Goal: Information Seeking & Learning: Learn about a topic

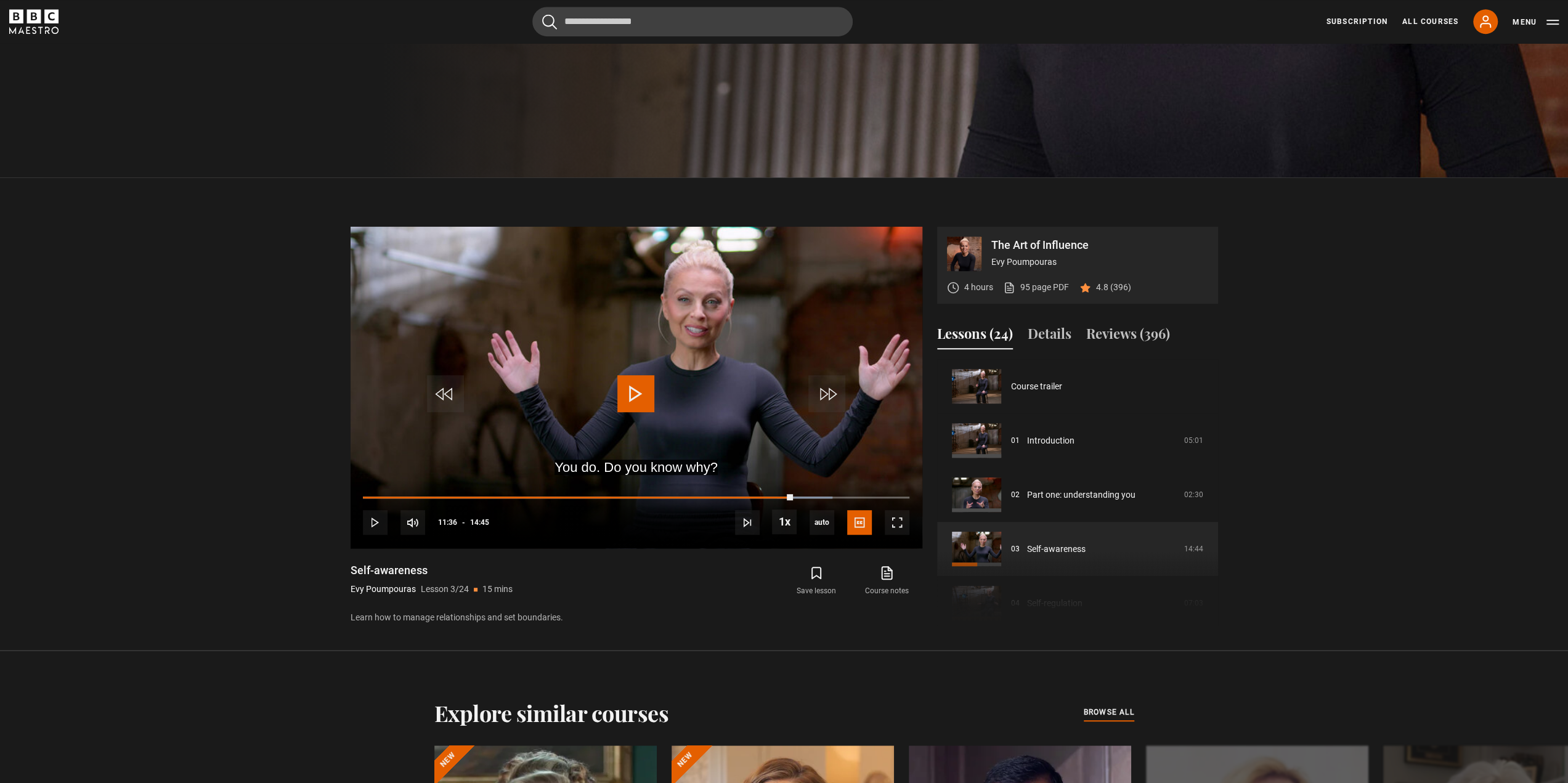
scroll to position [108, 0]
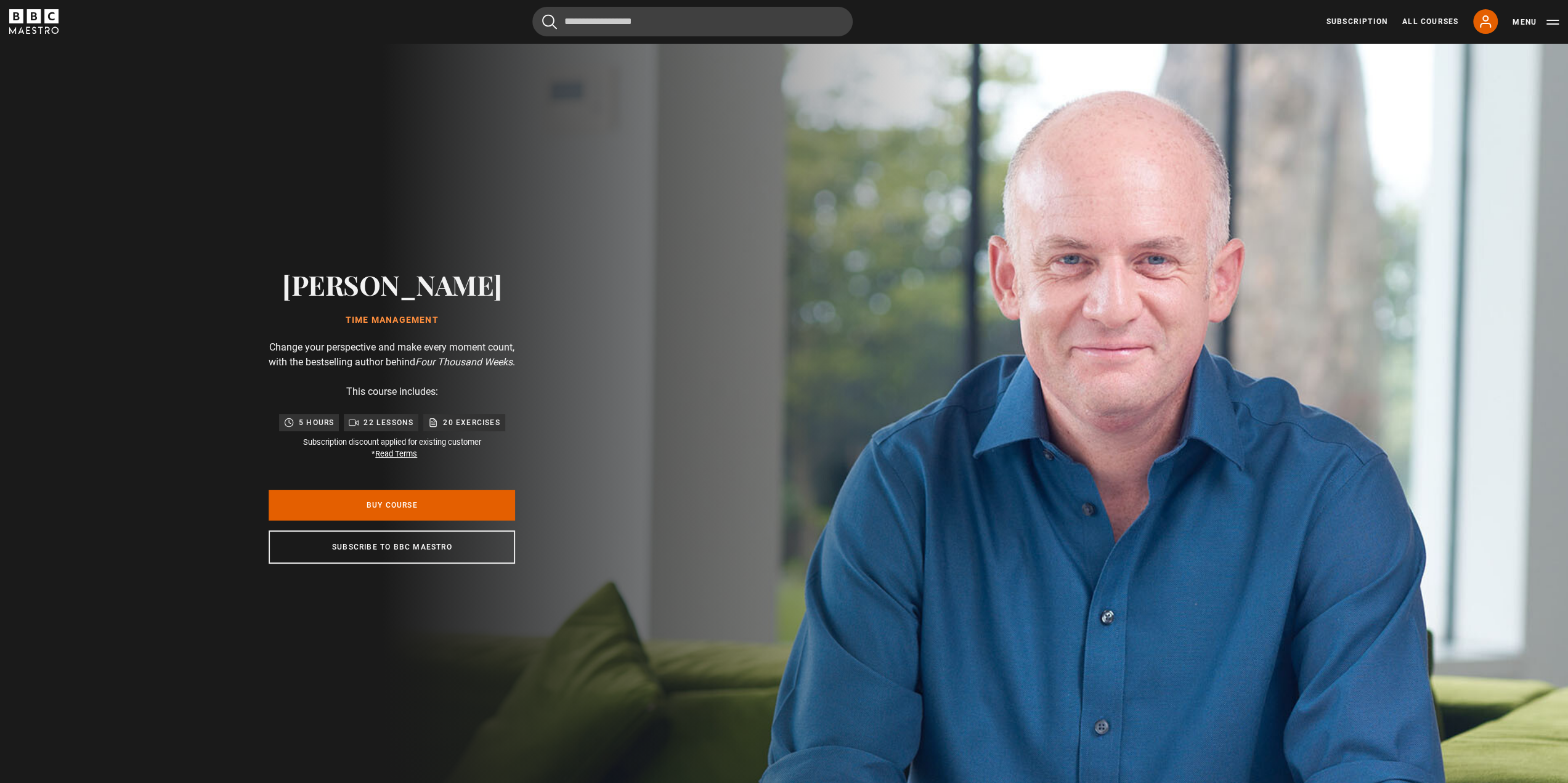
scroll to position [0, 96]
click at [60, 13] on div "Cancel Courses Previous courses Next courses Agatha Christie Writing 12 Related…" at bounding box center [784, 21] width 1549 height 29
click at [49, 16] on icon "BBC Maestro" at bounding box center [34, 21] width 49 height 24
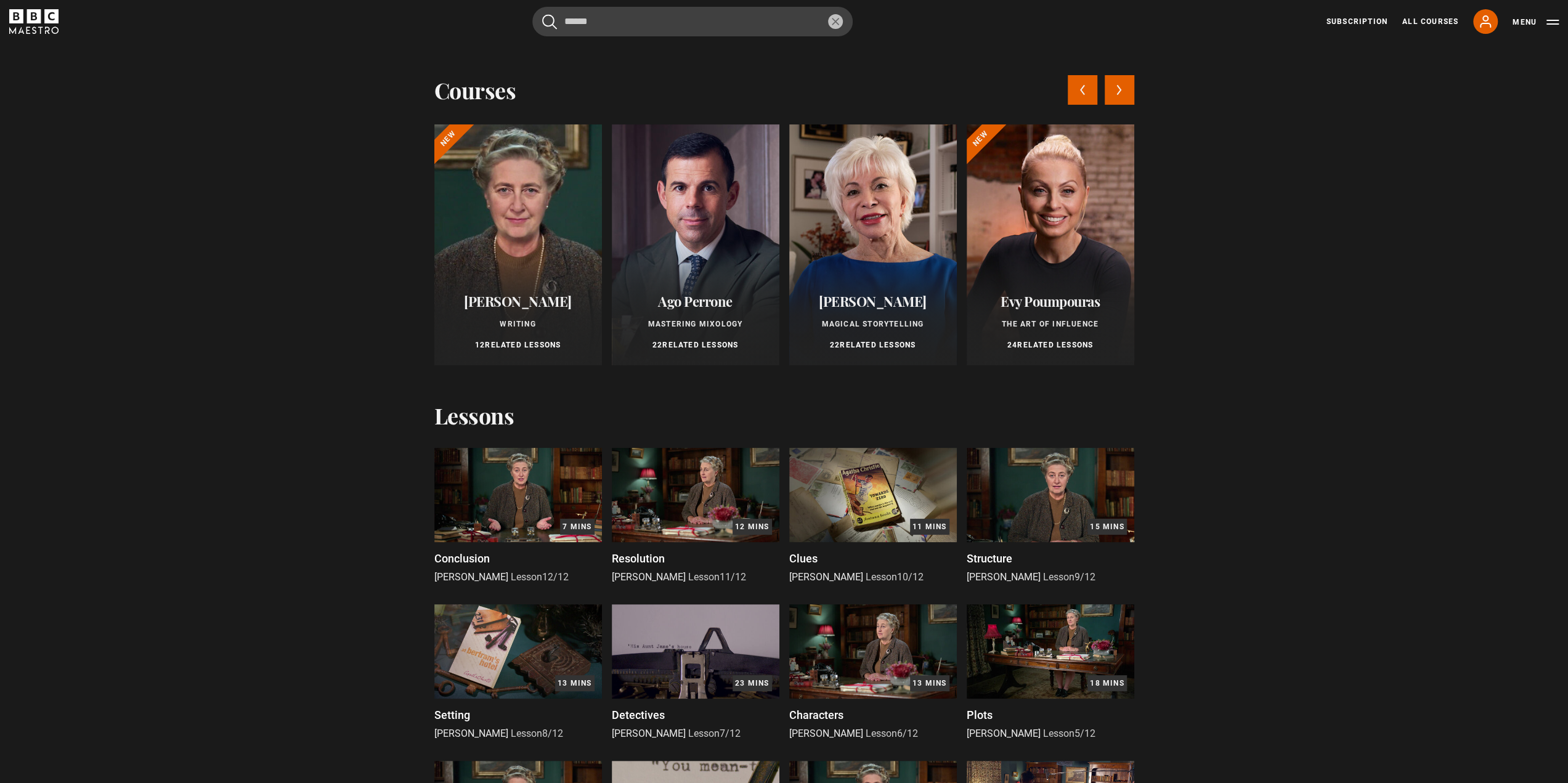
type input "******"
click at [542, 14] on button "submit" at bounding box center [549, 22] width 15 height 16
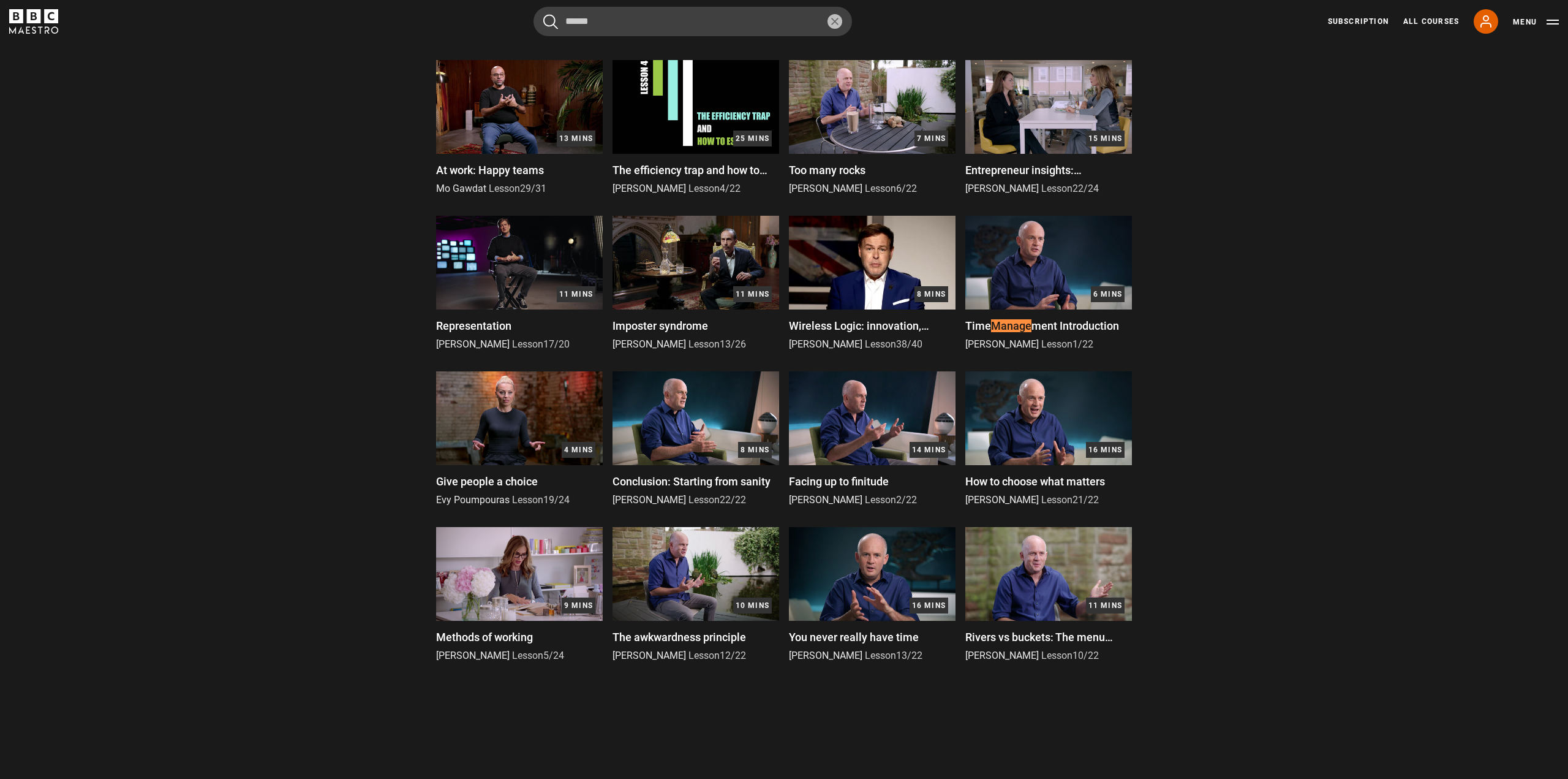
scroll to position [543, 0]
